Goal: Task Accomplishment & Management: Use online tool/utility

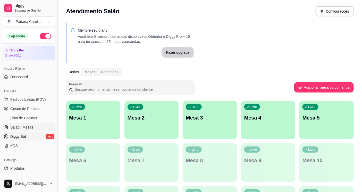
click at [23, 135] on span "Diggy Bot" at bounding box center [18, 136] width 16 height 5
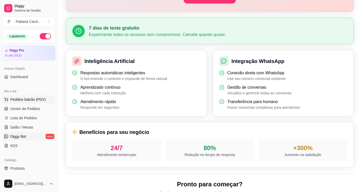
scroll to position [29, 0]
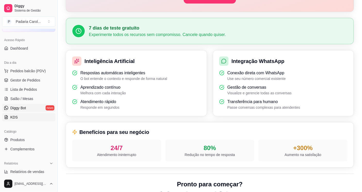
click at [23, 115] on link "KDS" at bounding box center [28, 117] width 53 height 8
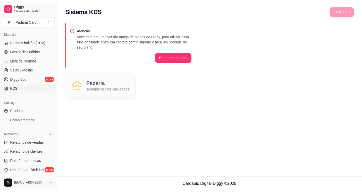
scroll to position [86, 0]
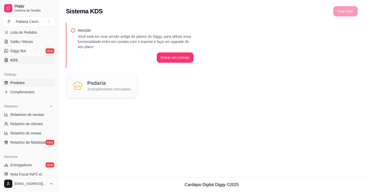
click at [27, 81] on link "Produtos" at bounding box center [28, 83] width 53 height 8
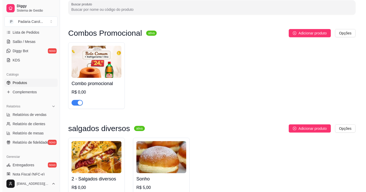
scroll to position [114, 0]
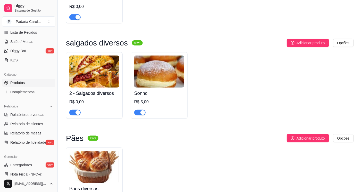
click at [155, 82] on img at bounding box center [159, 72] width 50 height 32
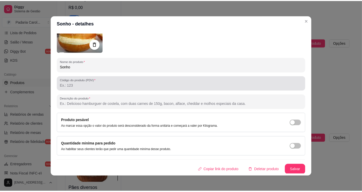
scroll to position [0, 0]
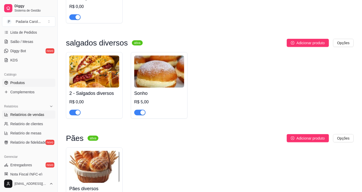
click at [26, 115] on span "Relatórios de vendas" at bounding box center [27, 114] width 34 height 5
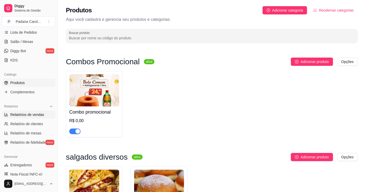
select select "ALL"
select select "0"
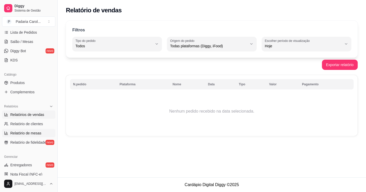
click at [11, 134] on span "Relatório de mesas" at bounding box center [25, 133] width 31 height 5
select select "TOTAL_OF_ORDERS"
select select "7"
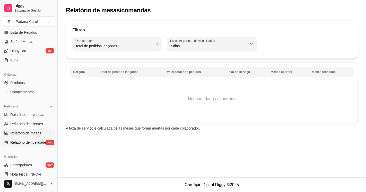
click at [32, 140] on span "Relatório de fidelidade" at bounding box center [28, 142] width 36 height 5
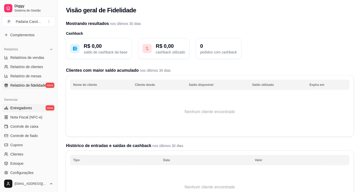
click at [29, 107] on span "Entregadores" at bounding box center [21, 108] width 22 height 5
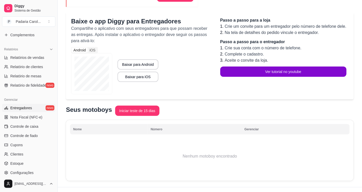
scroll to position [95, 0]
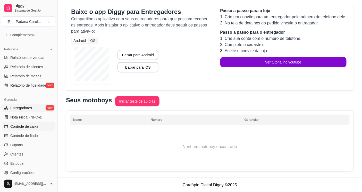
click at [19, 124] on span "Controle de caixa" at bounding box center [24, 126] width 28 height 5
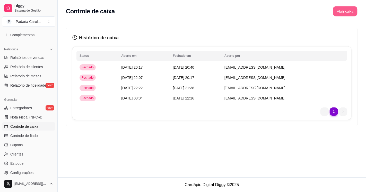
click at [344, 12] on button "Abrir caixa" at bounding box center [345, 11] width 24 height 10
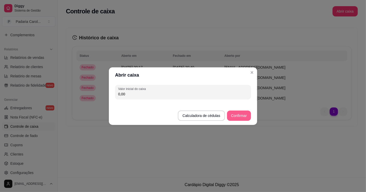
click at [240, 113] on button "Confirmar" at bounding box center [239, 116] width 24 height 10
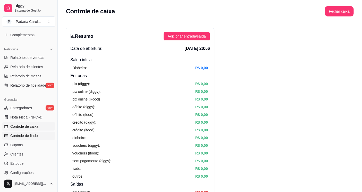
click at [39, 135] on link "Controle de fiado" at bounding box center [28, 136] width 53 height 8
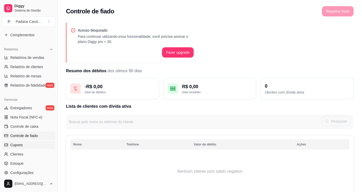
click at [29, 145] on link "Cupons" at bounding box center [28, 145] width 53 height 8
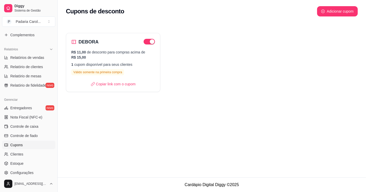
scroll to position [172, 0]
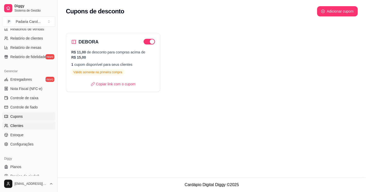
click at [23, 123] on link "Clientes" at bounding box center [28, 126] width 53 height 8
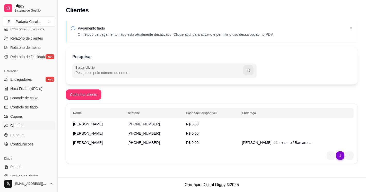
scroll to position [178, 0]
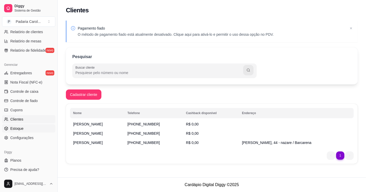
click at [27, 130] on link "Estoque" at bounding box center [28, 129] width 53 height 8
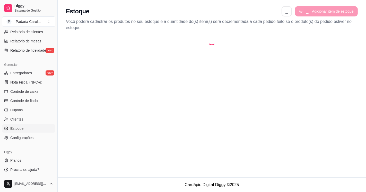
select select "QUANTITY_ORDER"
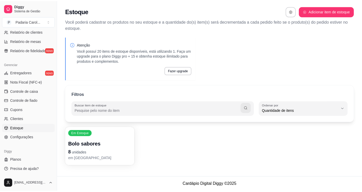
scroll to position [5, 0]
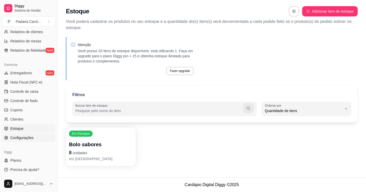
click at [32, 136] on span "Configurações" at bounding box center [21, 137] width 23 height 5
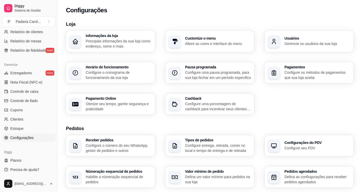
click at [109, 44] on p "Principais informações da sua loja como endereço, nome e mais" at bounding box center [119, 44] width 66 height 10
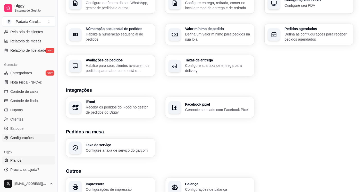
scroll to position [168, 0]
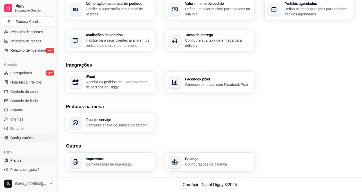
click at [16, 158] on span "Planos" at bounding box center [15, 160] width 11 height 5
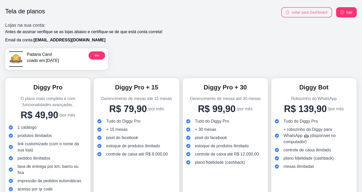
click at [292, 11] on button "voltar para Dashboard" at bounding box center [306, 12] width 51 height 10
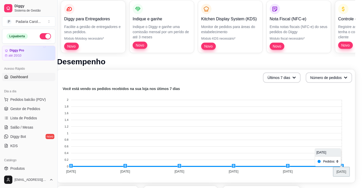
scroll to position [29, 9]
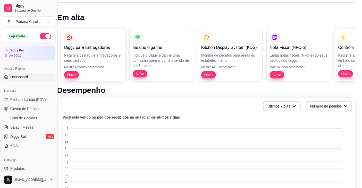
click at [343, 47] on p "Controle de Fiado" at bounding box center [367, 48] width 58 height 6
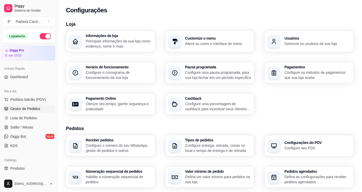
click at [27, 107] on span "Gestor de Pedidos" at bounding box center [25, 108] width 30 height 5
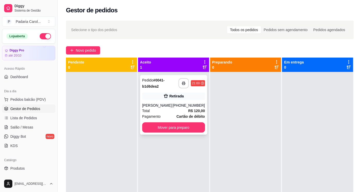
click at [185, 109] on div "Total R$ 120,00" at bounding box center [173, 111] width 63 height 6
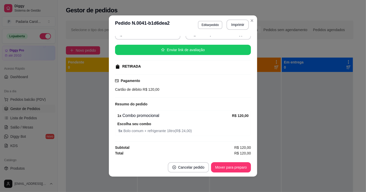
scroll to position [1, 0]
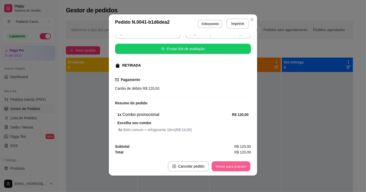
click at [220, 165] on button "Mover para preparo" at bounding box center [231, 167] width 39 height 10
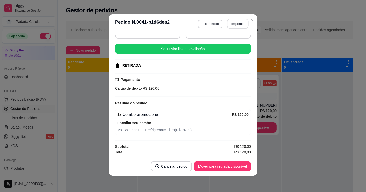
click at [235, 22] on button "Imprimir" at bounding box center [238, 24] width 22 height 10
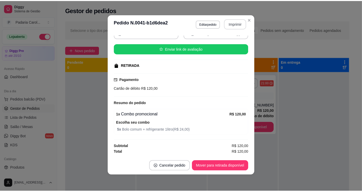
scroll to position [0, 0]
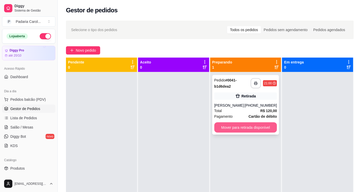
click at [249, 124] on button "Mover para retirada disponível" at bounding box center [245, 128] width 63 height 10
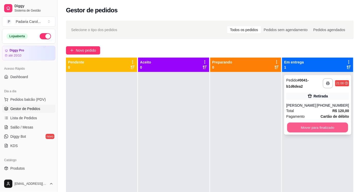
click at [295, 125] on button "Mover para finalizado" at bounding box center [317, 128] width 61 height 10
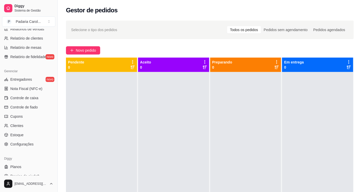
scroll to position [178, 0]
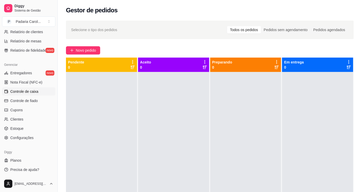
click at [37, 91] on span "Controle de caixa" at bounding box center [24, 91] width 28 height 5
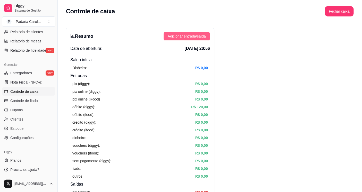
click at [184, 35] on span "Adicionar entrada/saída" at bounding box center [187, 36] width 38 height 6
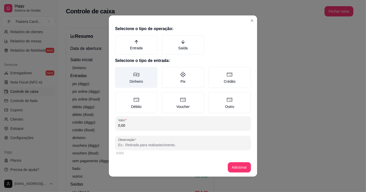
click at [136, 77] on icon at bounding box center [136, 75] width 6 height 6
click at [119, 71] on button "Dinheiro" at bounding box center [117, 69] width 4 height 4
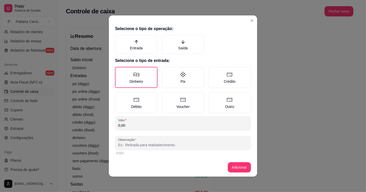
drag, startPoint x: 147, startPoint y: 127, endPoint x: 84, endPoint y: 129, distance: 62.6
click at [84, 129] on div "Selecione o tipo de operação: Entrada Saída Selecione o tipo de entrada: Dinhei…" at bounding box center [183, 96] width 366 height 192
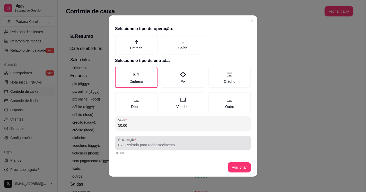
type input "50,00"
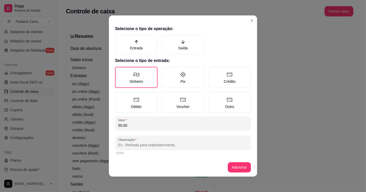
click at [140, 143] on input "Observação" at bounding box center [183, 145] width 130 height 5
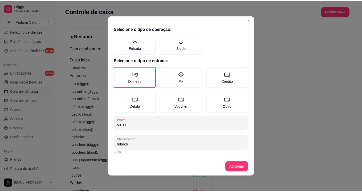
scroll to position [0, 0]
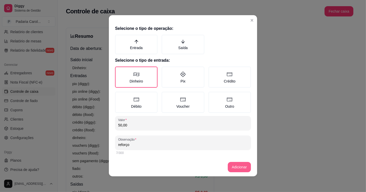
type input "reforço"
click at [241, 167] on button "Adicionar" at bounding box center [239, 168] width 23 height 10
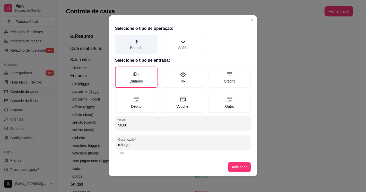
click at [139, 45] on label "Entrada" at bounding box center [136, 45] width 42 height 20
click at [119, 39] on button "Entrada" at bounding box center [117, 37] width 4 height 4
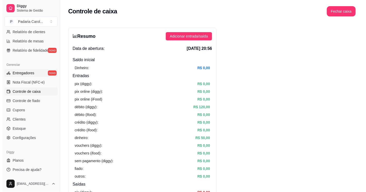
scroll to position [63, 0]
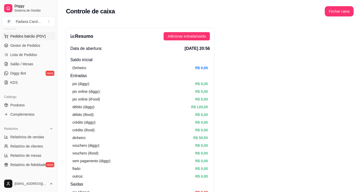
click at [29, 34] on span "Pedidos balcão (PDV)" at bounding box center [28, 36] width 36 height 5
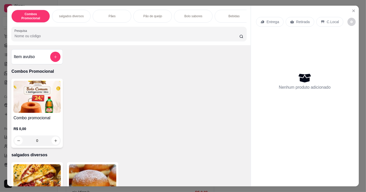
scroll to position [57, 0]
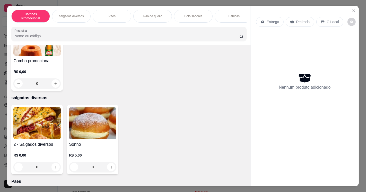
click at [84, 140] on img at bounding box center [92, 123] width 47 height 32
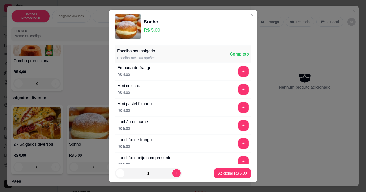
scroll to position [86, 0]
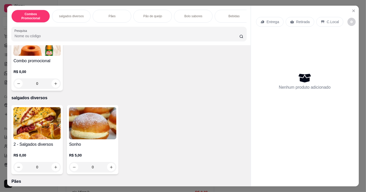
click at [40, 137] on img at bounding box center [36, 123] width 47 height 32
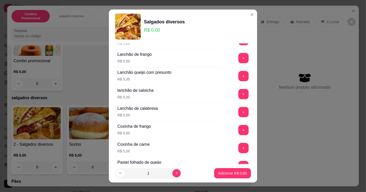
scroll to position [154, 0]
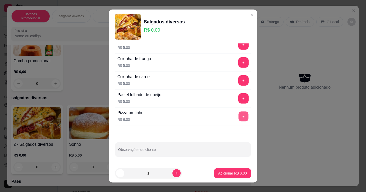
click at [239, 117] on button "+" at bounding box center [244, 117] width 10 height 10
click at [239, 98] on button "+" at bounding box center [244, 98] width 10 height 10
click at [238, 78] on button "+" at bounding box center [243, 80] width 10 height 10
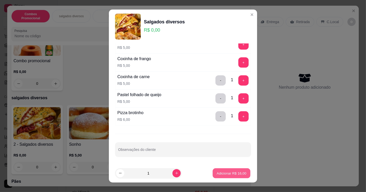
click at [227, 174] on p "Adicionar R$ 16,00" at bounding box center [232, 173] width 30 height 5
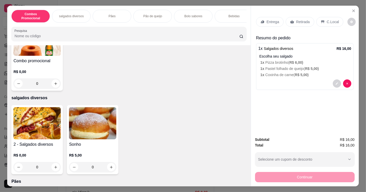
click at [298, 19] on p "Retirada" at bounding box center [303, 21] width 14 height 5
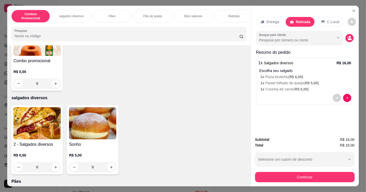
click at [325, 17] on div "C.Local" at bounding box center [330, 22] width 27 height 10
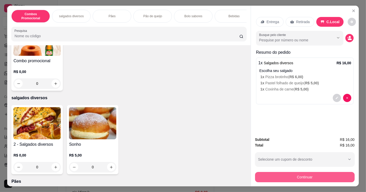
click at [277, 178] on button "Continuar" at bounding box center [305, 177] width 100 height 10
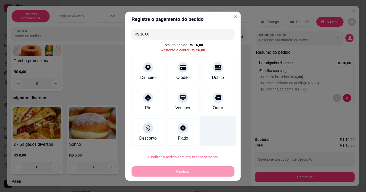
scroll to position [5, 0]
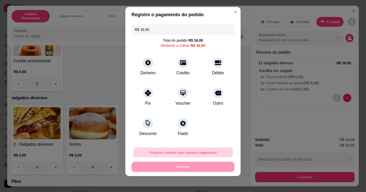
click at [208, 150] on button "Finalizar o pedido sem registrar pagamento" at bounding box center [183, 153] width 100 height 10
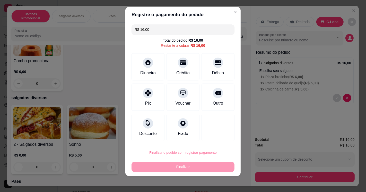
click at [214, 139] on button "Confirmar" at bounding box center [212, 138] width 18 height 8
type input "R$ 0,00"
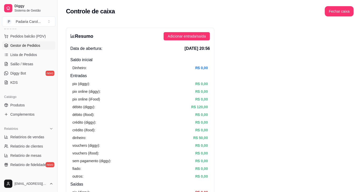
click at [20, 43] on span "Gestor de Pedidos" at bounding box center [25, 45] width 30 height 5
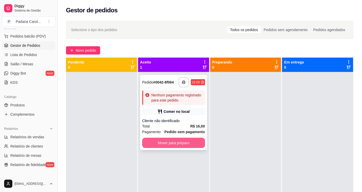
click at [187, 142] on button "Mover para preparo" at bounding box center [173, 143] width 63 height 10
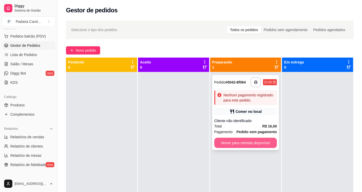
click at [227, 141] on button "Mover para retirada disponível" at bounding box center [245, 143] width 63 height 10
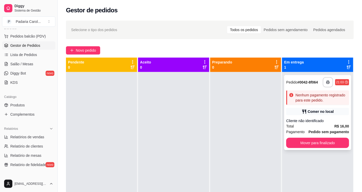
click at [319, 97] on div "Nenhum pagamento registrado para este pedido." at bounding box center [321, 98] width 52 height 10
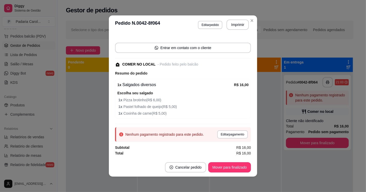
scroll to position [1, 0]
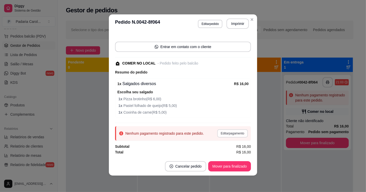
click at [229, 134] on button "Editar pagamento" at bounding box center [232, 134] width 31 height 8
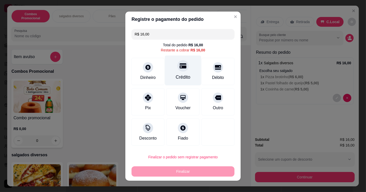
click at [176, 72] on div "Crédito" at bounding box center [183, 70] width 36 height 30
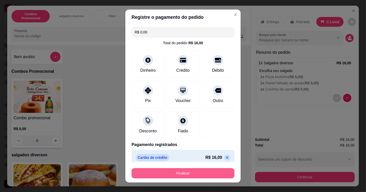
click at [202, 170] on button "Finalizar" at bounding box center [183, 173] width 103 height 10
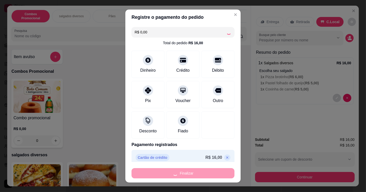
type input "-R$ 16,00"
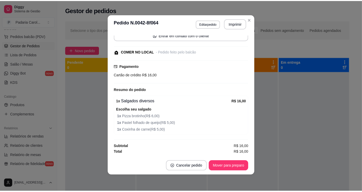
scroll to position [0, 0]
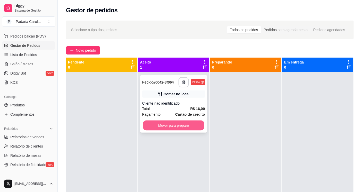
click at [186, 124] on button "Mover para preparo" at bounding box center [173, 126] width 61 height 10
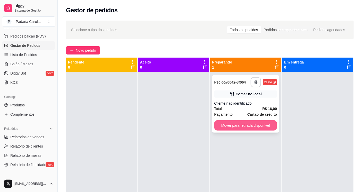
click at [237, 127] on button "Mover para retirada disponível" at bounding box center [245, 126] width 63 height 10
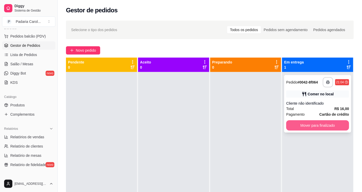
click at [303, 123] on button "Mover para finalizado" at bounding box center [317, 126] width 63 height 10
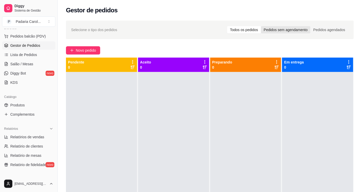
click at [281, 28] on div "Pedidos sem agendamento" at bounding box center [285, 29] width 49 height 7
click at [261, 26] on input "Pedidos sem agendamento" at bounding box center [261, 26] width 0 height 0
click at [338, 30] on div "Pedidos agendados" at bounding box center [329, 29] width 38 height 7
click at [310, 26] on input "Pedidos agendados" at bounding box center [310, 26] width 0 height 0
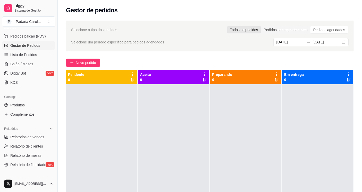
click at [247, 30] on div "Todos os pedidos" at bounding box center [244, 29] width 34 height 7
click at [227, 26] on input "Todos os pedidos" at bounding box center [227, 26] width 0 height 0
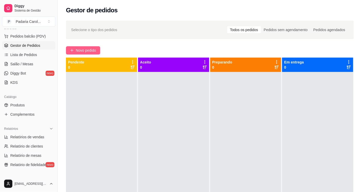
click at [81, 48] on span "Novo pedido" at bounding box center [86, 51] width 20 height 6
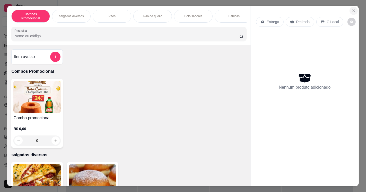
click at [353, 10] on icon "Close" at bounding box center [354, 11] width 2 height 2
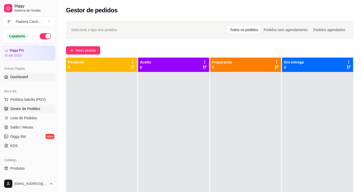
click at [33, 75] on link "Dashboard" at bounding box center [28, 77] width 53 height 8
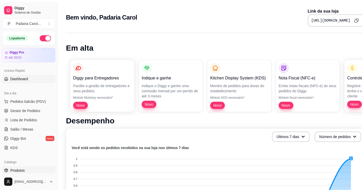
scroll to position [57, 0]
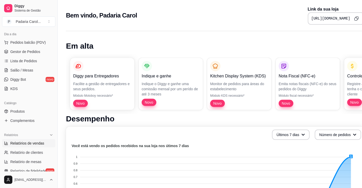
click at [31, 141] on span "Relatórios de vendas" at bounding box center [27, 143] width 34 height 5
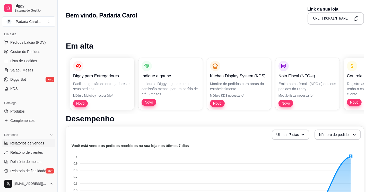
select select "ALL"
select select "0"
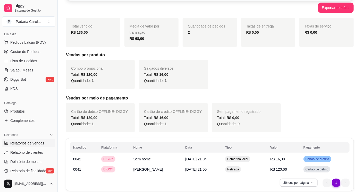
scroll to position [77, 0]
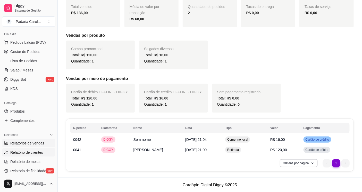
click at [22, 153] on span "Relatório de clientes" at bounding box center [26, 152] width 33 height 5
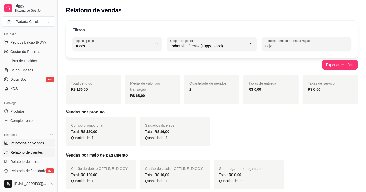
select select "30"
select select "HIGHEST_TOTAL_SPENT_WITH_ORDERS"
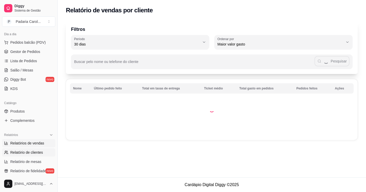
click at [23, 141] on span "Relatórios de vendas" at bounding box center [27, 143] width 34 height 5
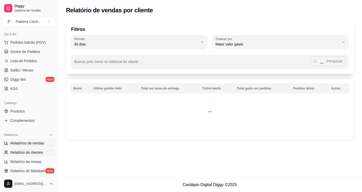
select select "ALL"
select select "0"
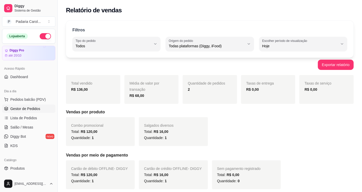
click at [29, 107] on span "Gestor de Pedidos" at bounding box center [25, 108] width 30 height 5
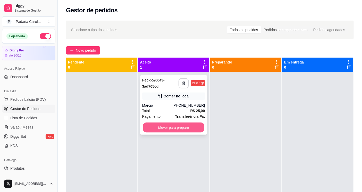
click at [177, 127] on button "Mover para preparo" at bounding box center [173, 128] width 61 height 10
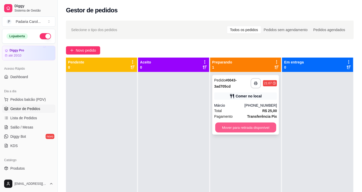
click at [220, 127] on button "Mover para retirada disponível" at bounding box center [245, 128] width 61 height 10
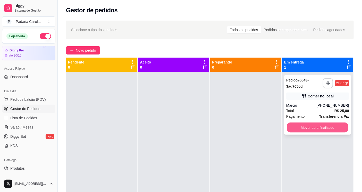
click at [339, 126] on button "Mover para finalizado" at bounding box center [317, 128] width 61 height 10
